Goal: Find specific page/section: Find specific page/section

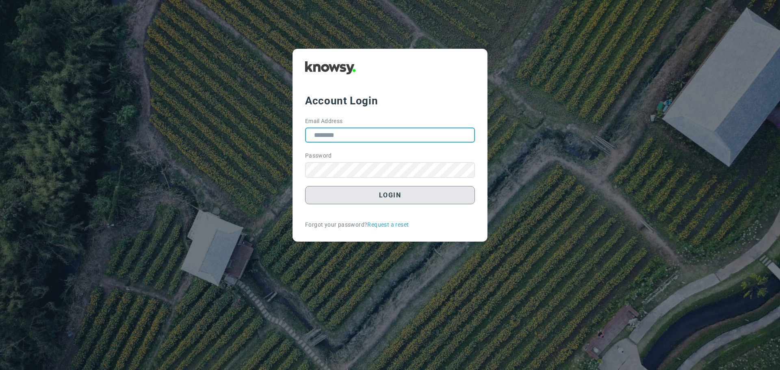
type input "**********"
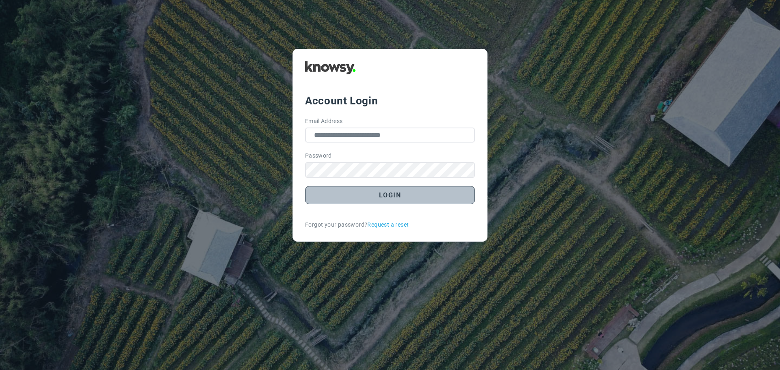
click at [384, 197] on button "Login" at bounding box center [390, 195] width 170 height 18
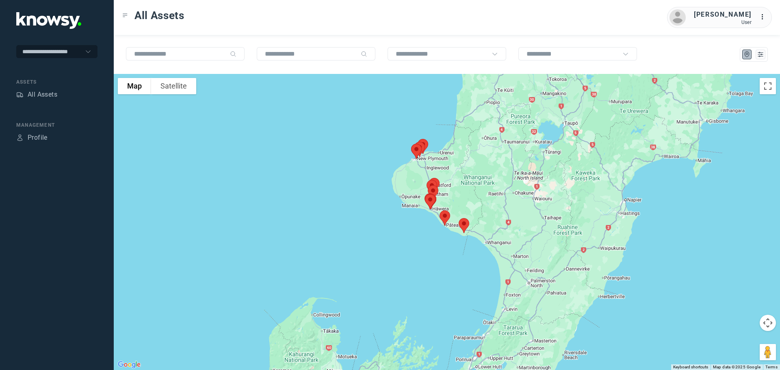
drag, startPoint x: 471, startPoint y: 143, endPoint x: 456, endPoint y: 187, distance: 46.5
click at [460, 188] on div at bounding box center [447, 222] width 666 height 296
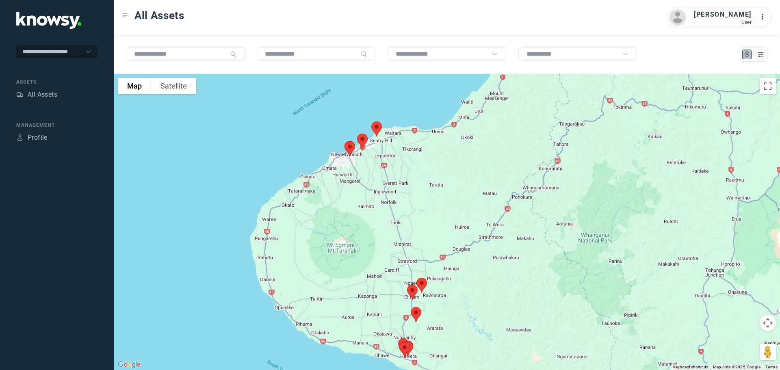
drag, startPoint x: 386, startPoint y: 130, endPoint x: 387, endPoint y: 176, distance: 46.3
click at [387, 176] on div at bounding box center [447, 222] width 666 height 296
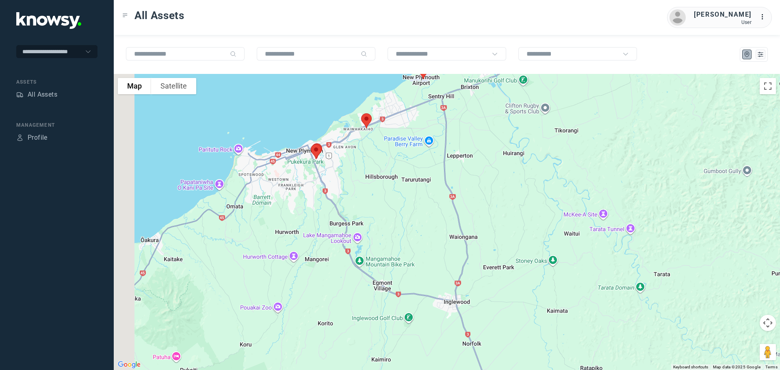
drag, startPoint x: 317, startPoint y: 145, endPoint x: 365, endPoint y: 162, distance: 51.0
click at [365, 162] on div at bounding box center [447, 222] width 666 height 296
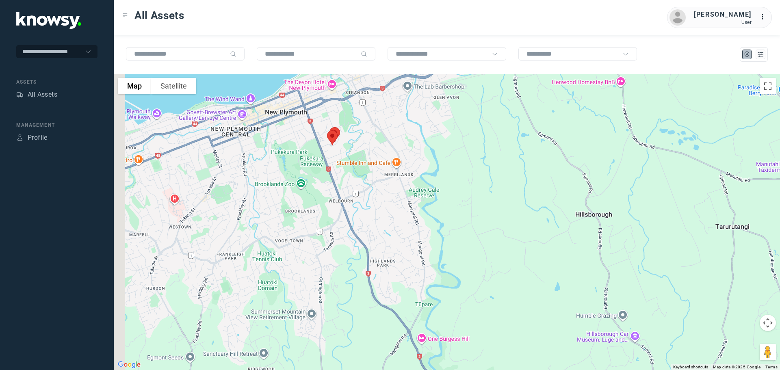
drag, startPoint x: 264, startPoint y: 148, endPoint x: 374, endPoint y: 150, distance: 110.5
click at [374, 150] on div at bounding box center [447, 222] width 666 height 296
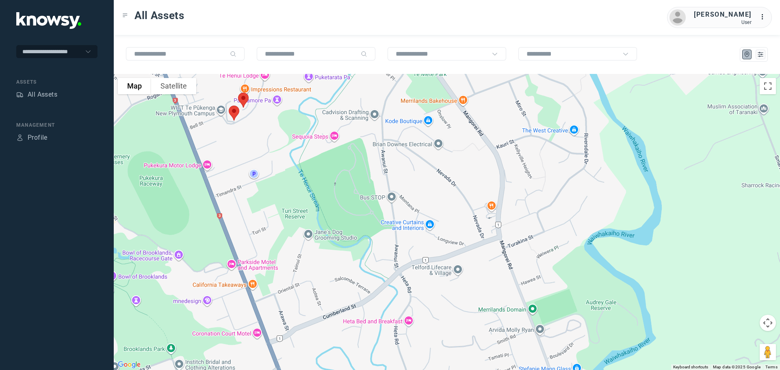
click at [236, 110] on img at bounding box center [233, 113] width 17 height 22
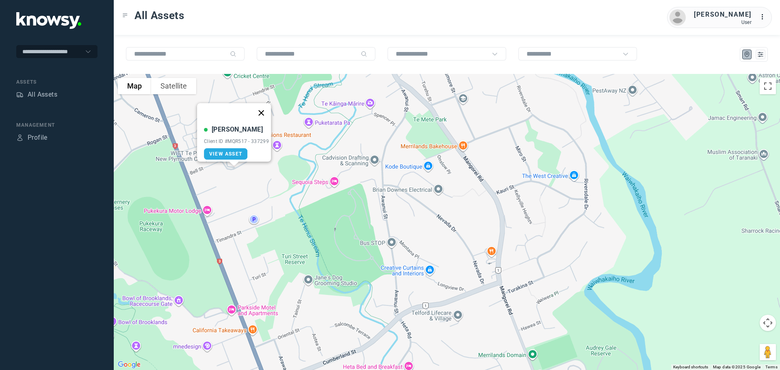
click at [263, 110] on button "Close" at bounding box center [260, 112] width 19 height 19
click at [245, 141] on img at bounding box center [243, 146] width 17 height 22
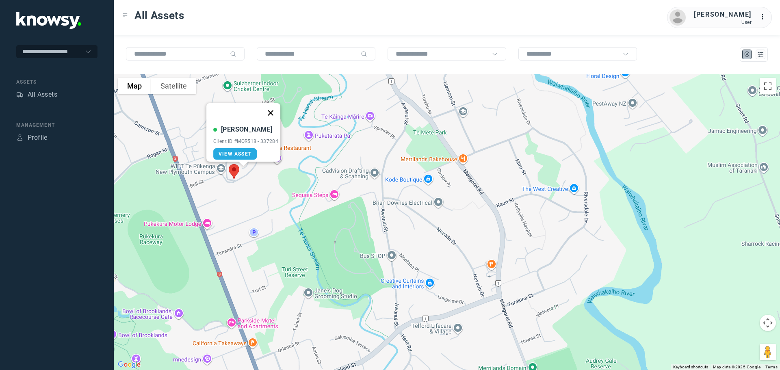
click at [270, 108] on button "Close" at bounding box center [270, 112] width 19 height 19
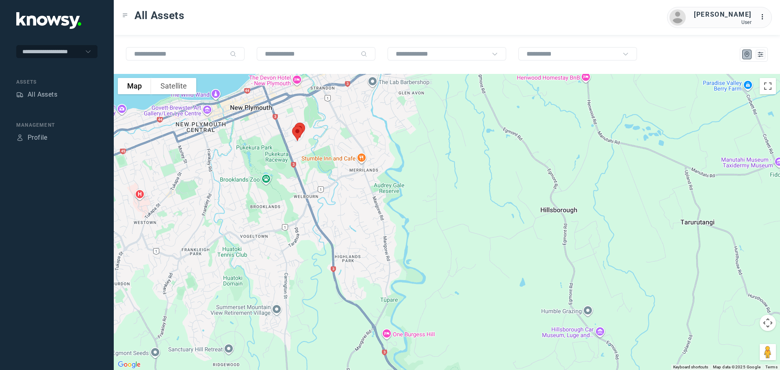
drag, startPoint x: 344, startPoint y: 111, endPoint x: 325, endPoint y: 162, distance: 53.6
click at [326, 162] on div "To navigate, press the arrow keys." at bounding box center [447, 222] width 666 height 296
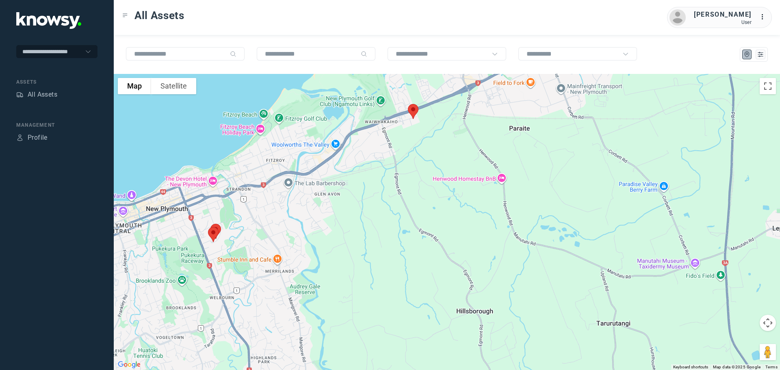
drag, startPoint x: 349, startPoint y: 140, endPoint x: 292, endPoint y: 175, distance: 66.7
click at [292, 175] on div at bounding box center [447, 222] width 666 height 296
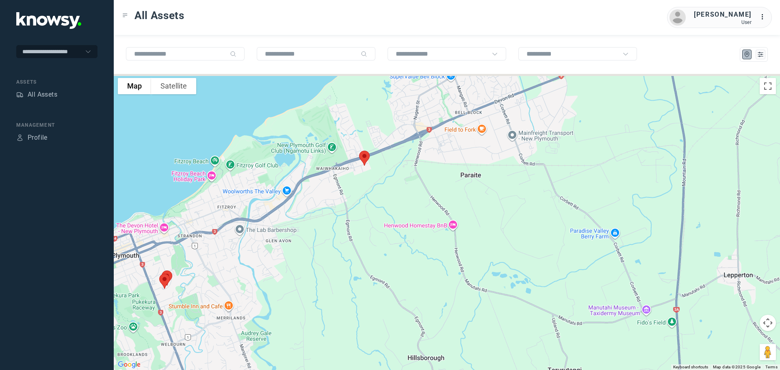
drag, startPoint x: 394, startPoint y: 136, endPoint x: 352, endPoint y: 186, distance: 64.8
click at [352, 186] on div at bounding box center [447, 222] width 666 height 296
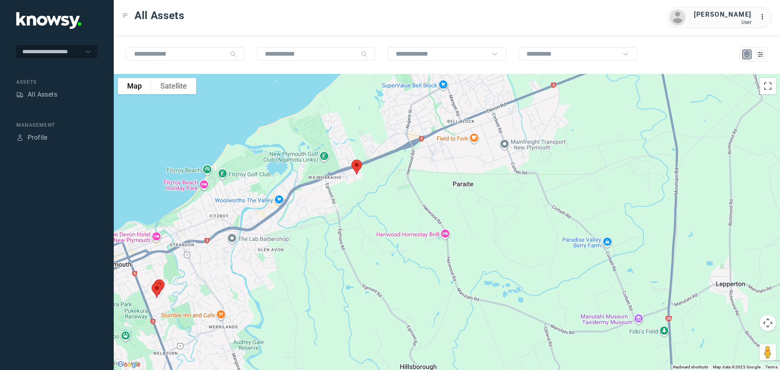
click at [358, 166] on img at bounding box center [356, 167] width 17 height 22
click at [385, 116] on button "Close" at bounding box center [382, 121] width 19 height 19
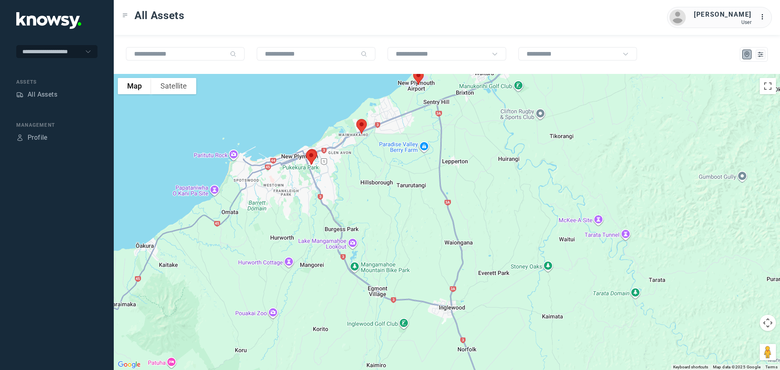
drag, startPoint x: 416, startPoint y: 105, endPoint x: 388, endPoint y: 169, distance: 70.4
click at [387, 169] on div "To navigate, press the arrow keys." at bounding box center [447, 222] width 666 height 296
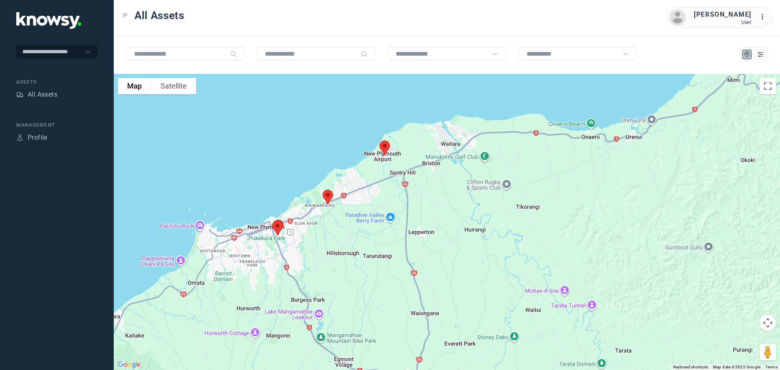
click at [387, 144] on img at bounding box center [384, 148] width 17 height 22
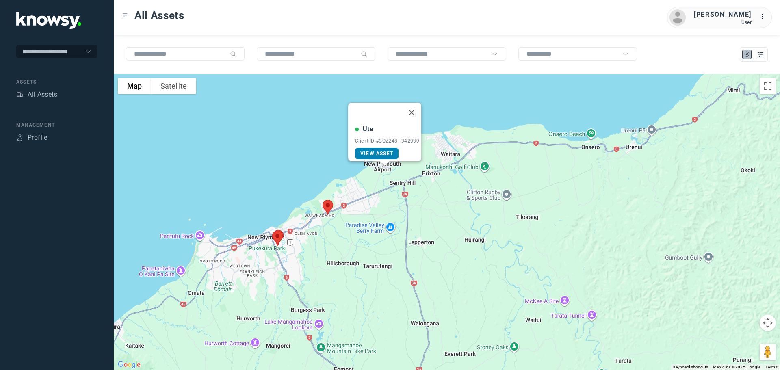
click at [376, 151] on span "View Asset" at bounding box center [376, 154] width 33 height 6
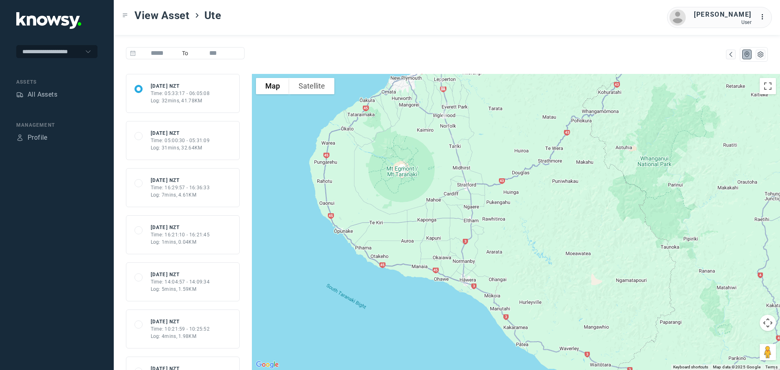
drag, startPoint x: 487, startPoint y: 201, endPoint x: 443, endPoint y: 142, distance: 74.0
click at [443, 142] on div at bounding box center [516, 222] width 528 height 296
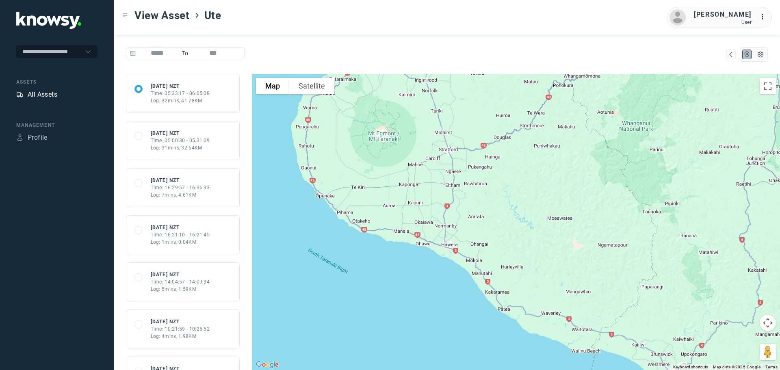
click at [39, 95] on div "All Assets" at bounding box center [43, 95] width 30 height 10
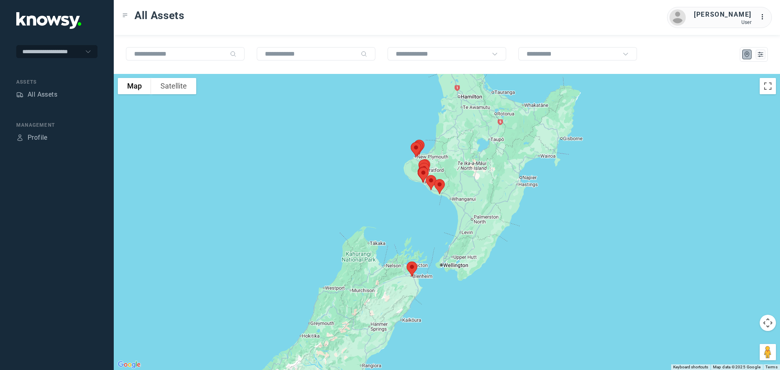
drag, startPoint x: 452, startPoint y: 181, endPoint x: 416, endPoint y: 203, distance: 42.1
click at [416, 203] on div at bounding box center [447, 222] width 666 height 296
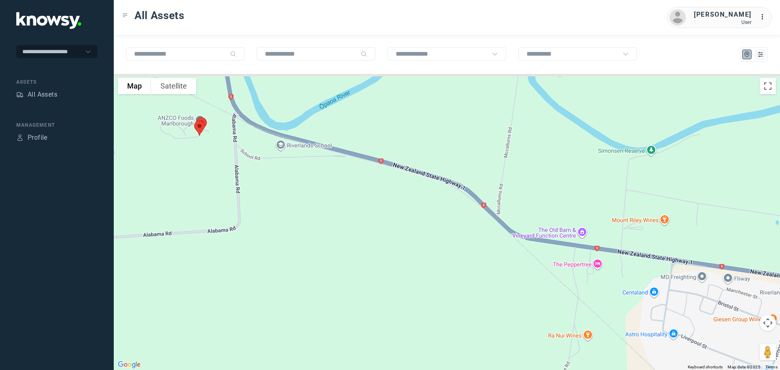
drag, startPoint x: 240, startPoint y: 158, endPoint x: 314, endPoint y: 177, distance: 76.5
click at [314, 177] on div at bounding box center [447, 222] width 666 height 296
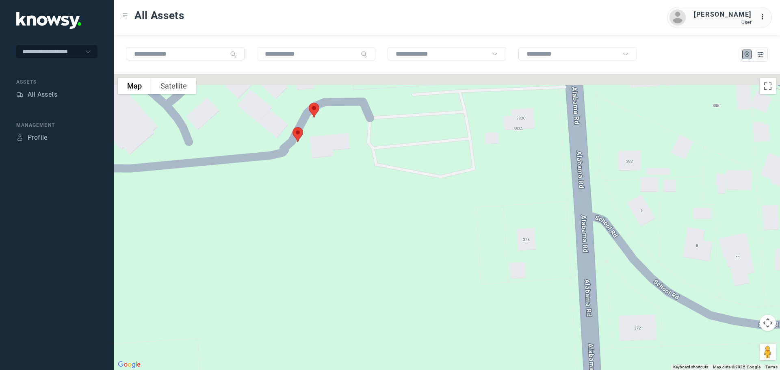
drag, startPoint x: 329, startPoint y: 115, endPoint x: 315, endPoint y: 201, distance: 88.1
click at [315, 201] on div at bounding box center [447, 222] width 666 height 296
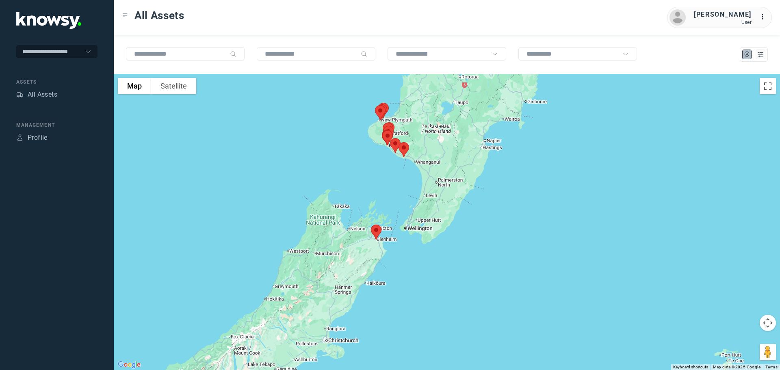
drag, startPoint x: 384, startPoint y: 129, endPoint x: 394, endPoint y: 178, distance: 50.2
click at [394, 178] on div at bounding box center [447, 222] width 666 height 296
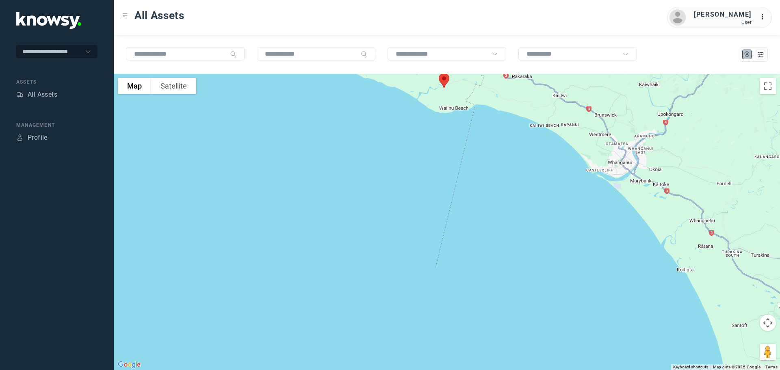
drag, startPoint x: 415, startPoint y: 140, endPoint x: 422, endPoint y: 221, distance: 81.1
click at [422, 221] on div at bounding box center [447, 222] width 666 height 296
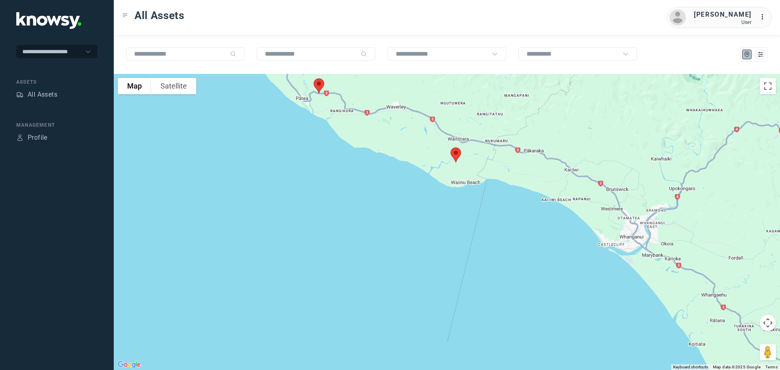
click at [454, 151] on img at bounding box center [455, 155] width 17 height 22
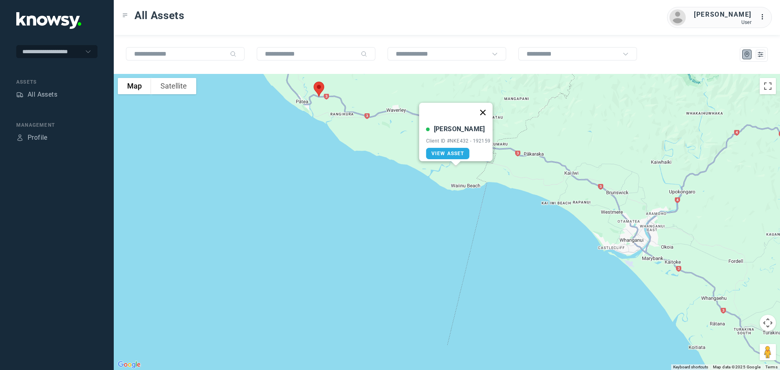
click at [487, 108] on button "Close" at bounding box center [482, 112] width 19 height 19
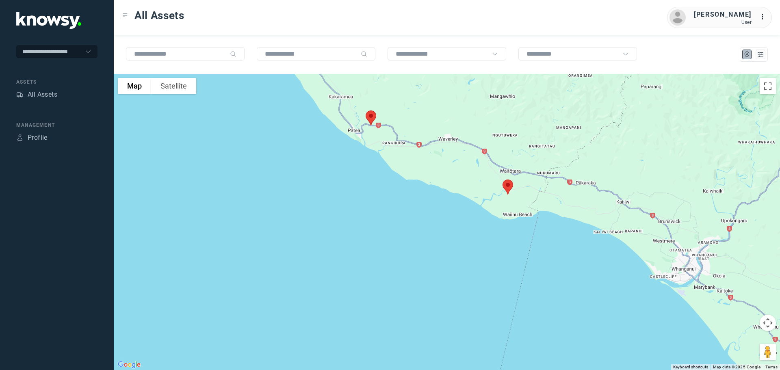
drag, startPoint x: 344, startPoint y: 136, endPoint x: 398, endPoint y: 167, distance: 62.0
click at [398, 167] on div at bounding box center [447, 222] width 666 height 296
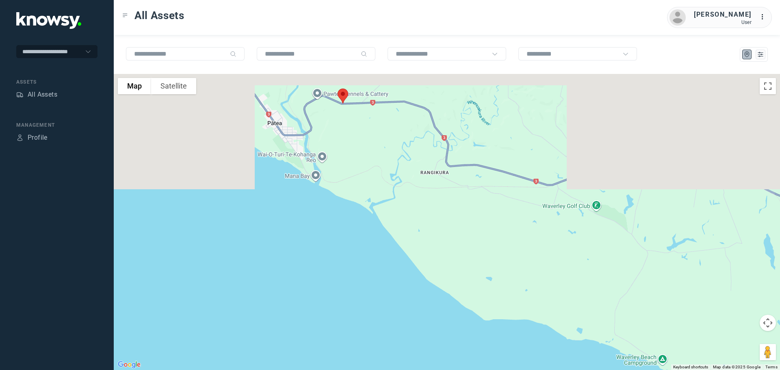
drag, startPoint x: 354, startPoint y: 102, endPoint x: 393, endPoint y: 232, distance: 135.8
click at [393, 238] on div at bounding box center [447, 222] width 666 height 296
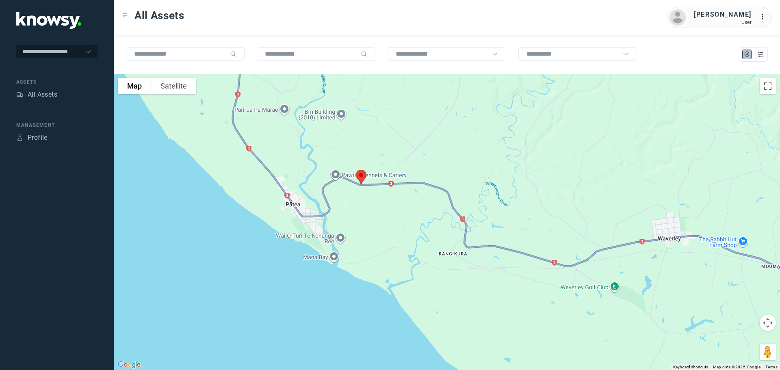
drag, startPoint x: 375, startPoint y: 194, endPoint x: 380, endPoint y: 217, distance: 24.2
click at [380, 217] on div at bounding box center [447, 222] width 666 height 296
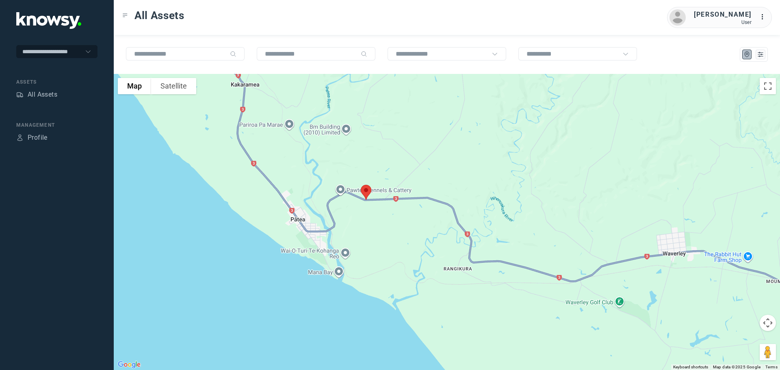
click at [368, 192] on img at bounding box center [365, 192] width 17 height 22
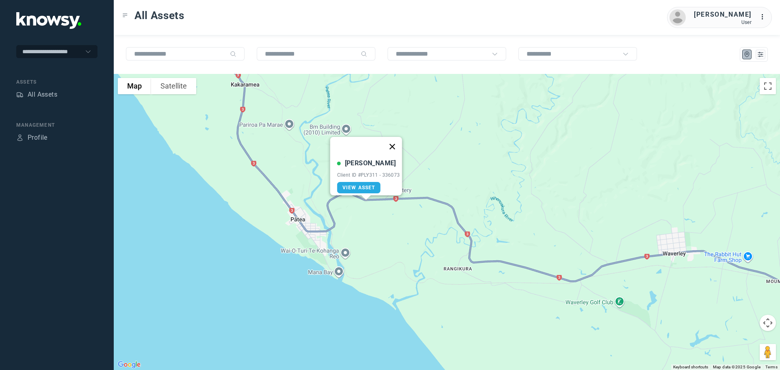
click at [392, 142] on button "Close" at bounding box center [391, 146] width 19 height 19
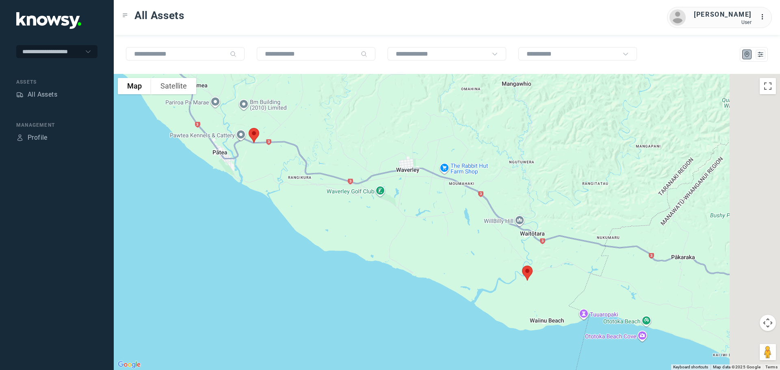
drag, startPoint x: 610, startPoint y: 285, endPoint x: 444, endPoint y: 201, distance: 185.6
click at [444, 201] on div at bounding box center [447, 222] width 666 height 296
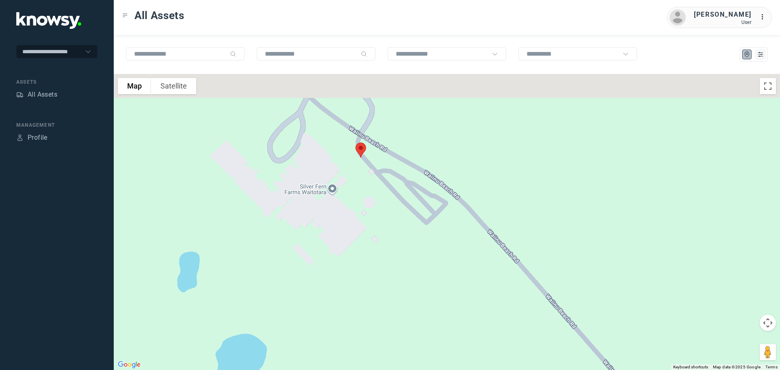
drag, startPoint x: 371, startPoint y: 175, endPoint x: 386, endPoint y: 196, distance: 26.0
click at [386, 196] on div at bounding box center [447, 222] width 666 height 296
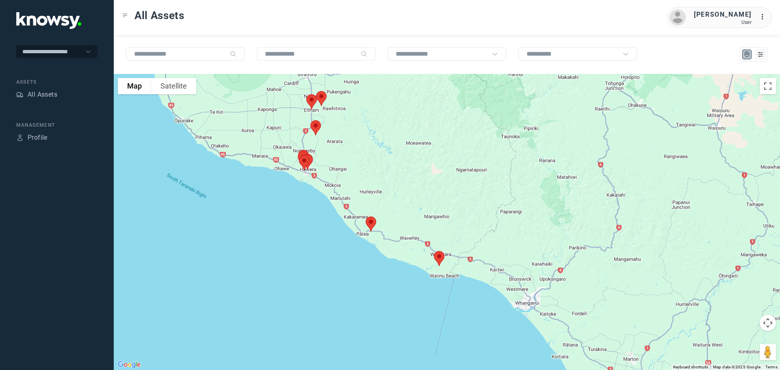
drag, startPoint x: 331, startPoint y: 128, endPoint x: 429, endPoint y: 218, distance: 132.8
click at [429, 218] on div at bounding box center [447, 222] width 666 height 296
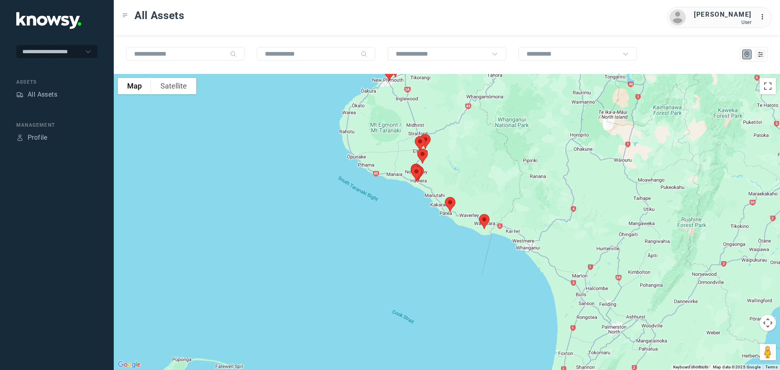
click at [487, 167] on div at bounding box center [447, 222] width 666 height 296
click at [761, 53] on icon "List" at bounding box center [759, 54] width 7 height 7
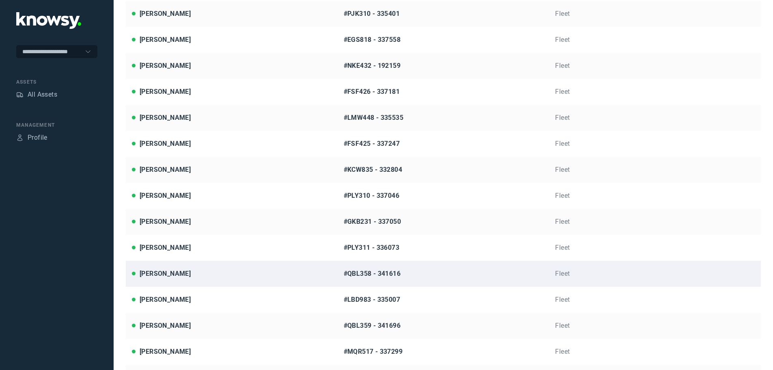
scroll to position [162, 0]
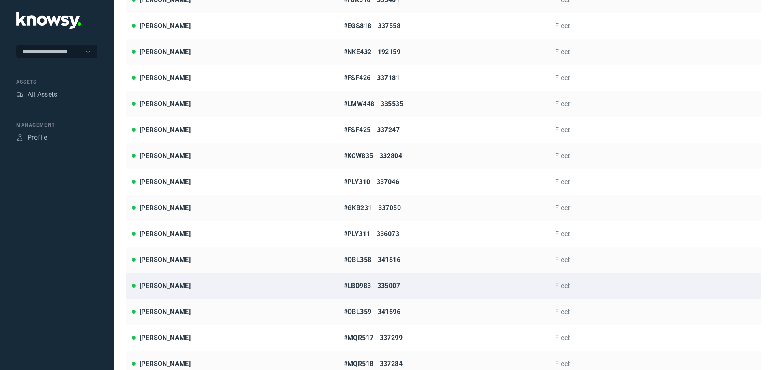
click at [168, 286] on div "[PERSON_NAME]" at bounding box center [165, 286] width 51 height 10
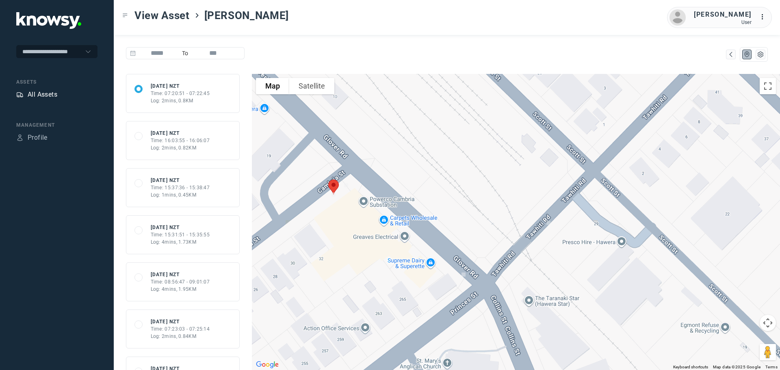
click at [48, 94] on div "All Assets" at bounding box center [43, 95] width 30 height 10
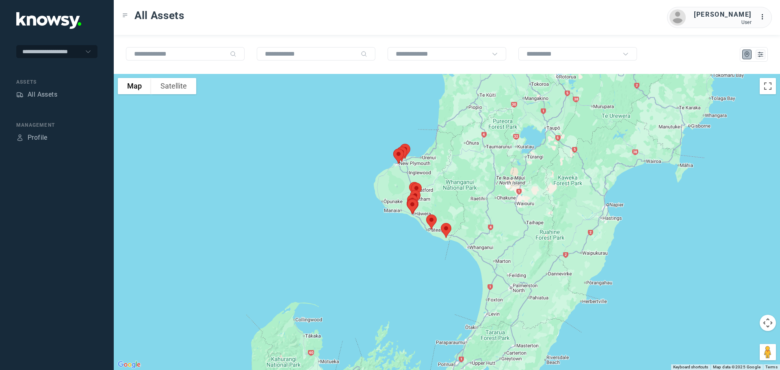
drag, startPoint x: 395, startPoint y: 176, endPoint x: 366, endPoint y: 235, distance: 65.4
click at [366, 235] on div at bounding box center [447, 222] width 666 height 296
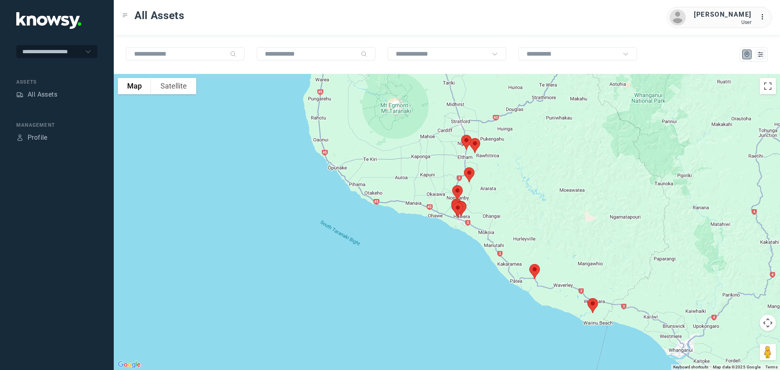
drag, startPoint x: 400, startPoint y: 213, endPoint x: 352, endPoint y: 223, distance: 49.5
click at [352, 223] on div at bounding box center [447, 222] width 666 height 296
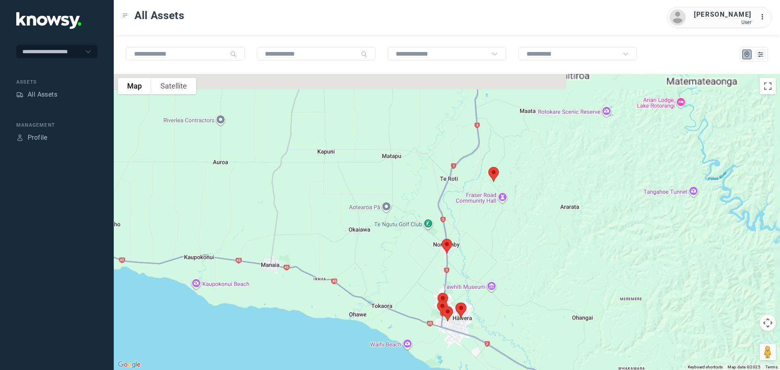
drag, startPoint x: 428, startPoint y: 124, endPoint x: 287, endPoint y: 219, distance: 170.2
click at [287, 219] on div at bounding box center [447, 222] width 666 height 296
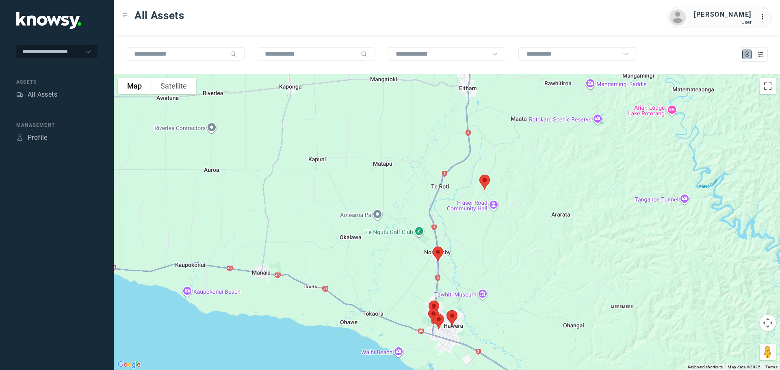
click at [436, 254] on img at bounding box center [437, 254] width 17 height 22
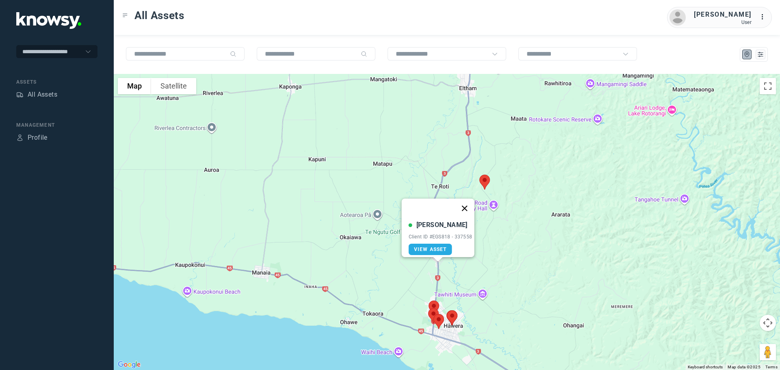
click at [466, 203] on button "Close" at bounding box center [463, 208] width 19 height 19
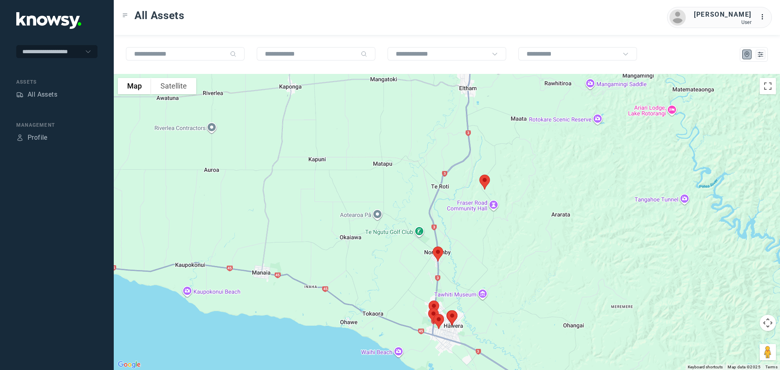
click at [485, 181] on img at bounding box center [484, 182] width 17 height 22
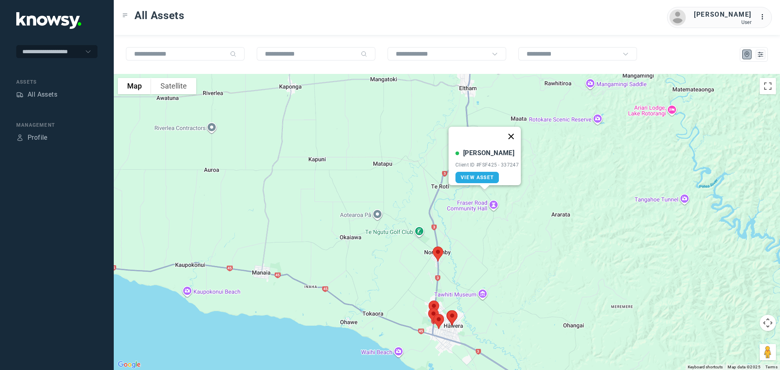
click at [515, 135] on button "Close" at bounding box center [510, 136] width 19 height 19
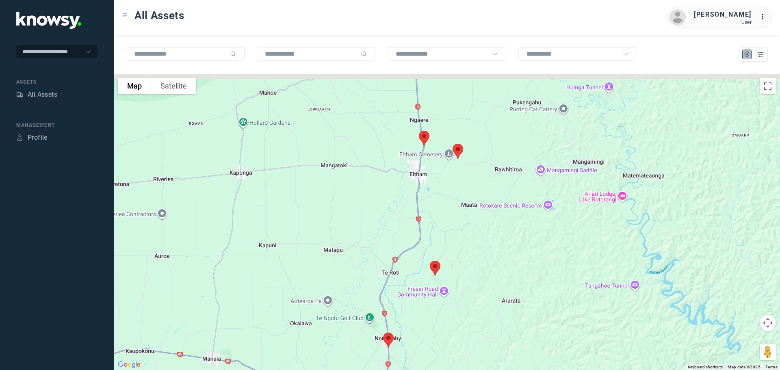
drag, startPoint x: 428, startPoint y: 153, endPoint x: 381, endPoint y: 235, distance: 93.5
click at [381, 235] on div at bounding box center [447, 222] width 666 height 296
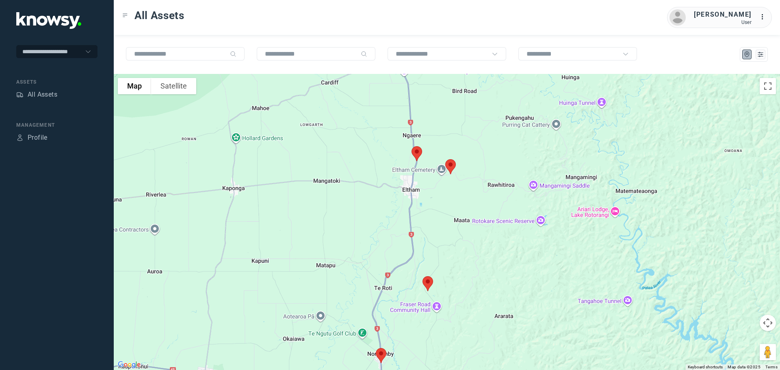
click at [451, 166] on img at bounding box center [450, 167] width 17 height 22
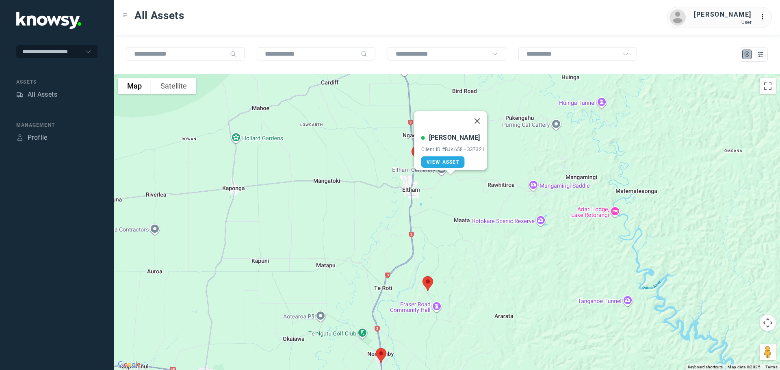
click at [428, 282] on img at bounding box center [427, 284] width 17 height 22
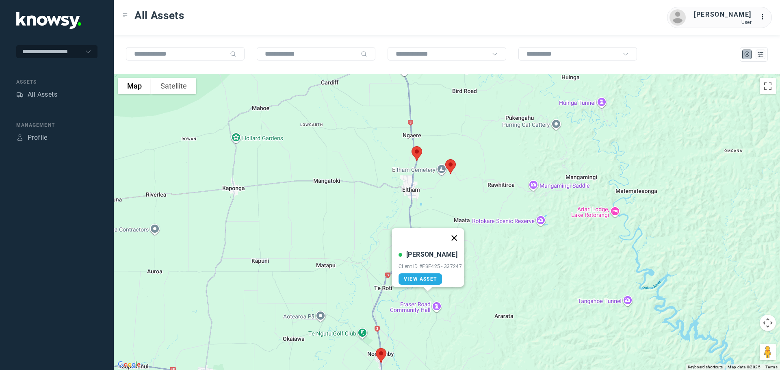
click at [457, 233] on button "Close" at bounding box center [453, 237] width 19 height 19
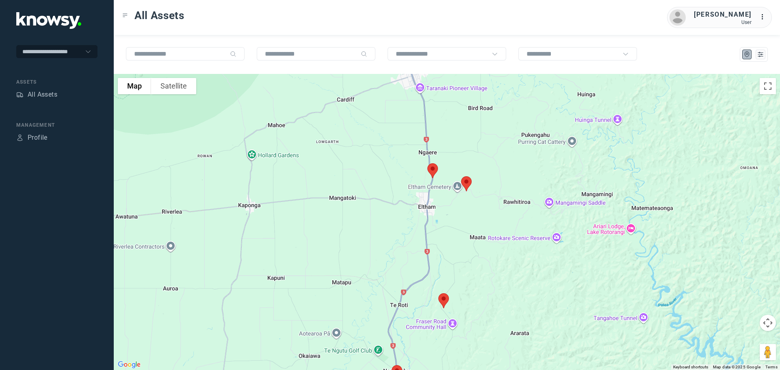
drag, startPoint x: 440, startPoint y: 210, endPoint x: 465, endPoint y: 255, distance: 51.4
click at [466, 261] on div at bounding box center [447, 222] width 666 height 296
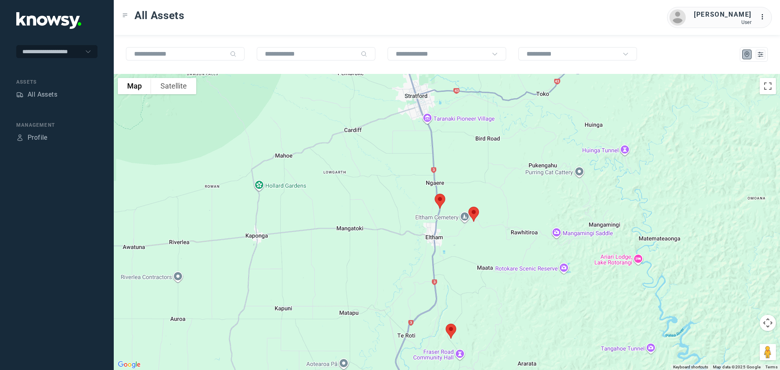
click at [439, 199] on img at bounding box center [439, 201] width 17 height 22
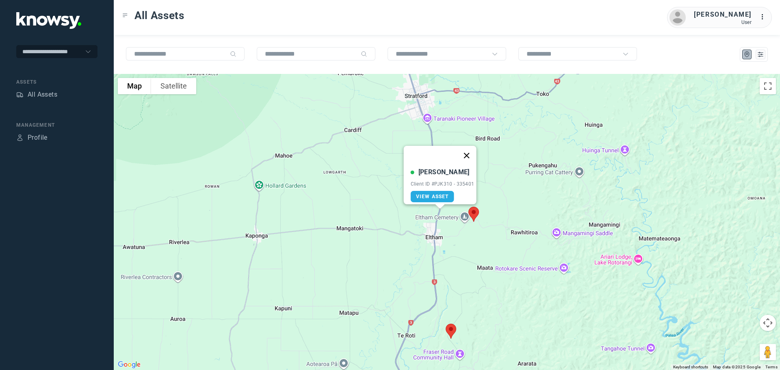
click at [468, 152] on button "Close" at bounding box center [465, 155] width 19 height 19
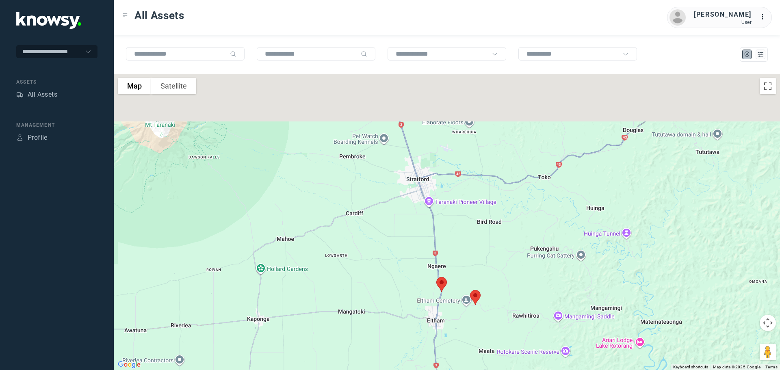
drag, startPoint x: 447, startPoint y: 182, endPoint x: 446, endPoint y: 279, distance: 96.6
click at [446, 279] on div at bounding box center [447, 222] width 666 height 296
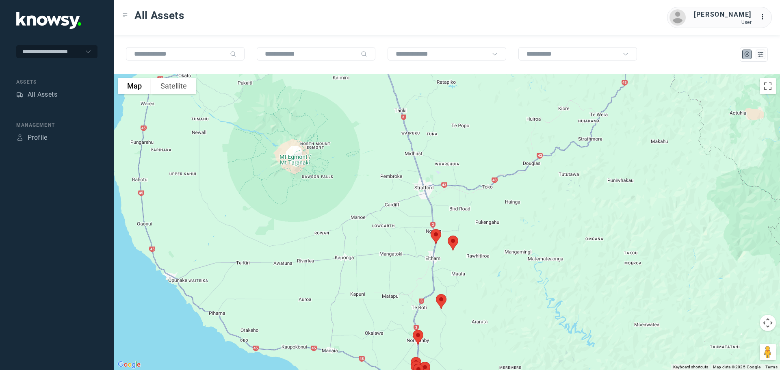
drag, startPoint x: 449, startPoint y: 245, endPoint x: 449, endPoint y: 209, distance: 36.1
click at [449, 232] on img at bounding box center [452, 243] width 17 height 22
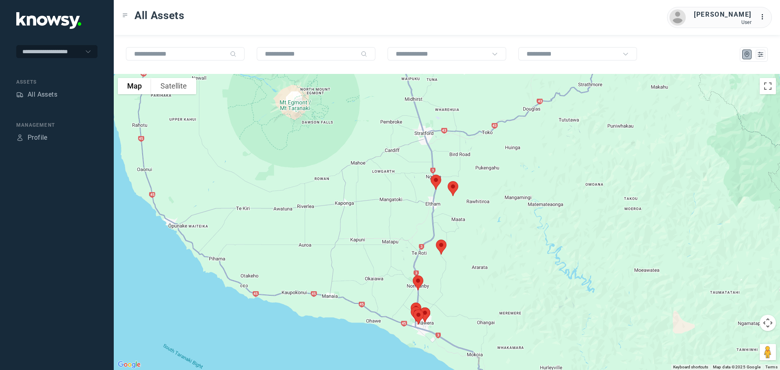
click at [440, 245] on img at bounding box center [440, 247] width 17 height 22
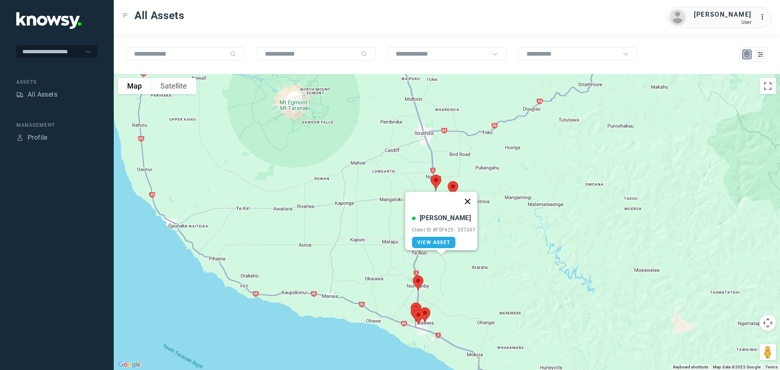
click at [469, 197] on button "Close" at bounding box center [467, 201] width 19 height 19
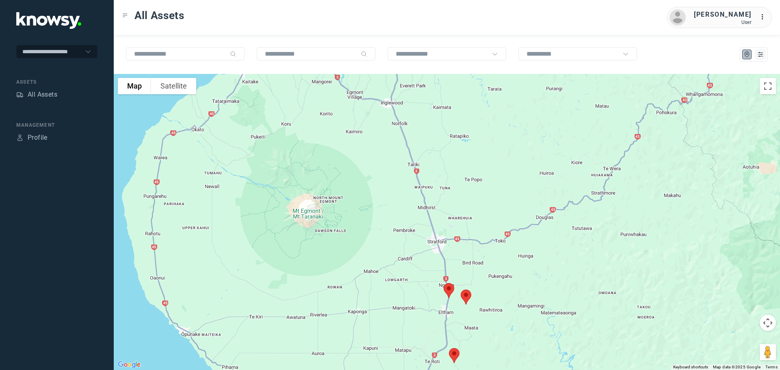
drag, startPoint x: 389, startPoint y: 181, endPoint x: 397, endPoint y: 259, distance: 77.9
click at [402, 283] on div at bounding box center [447, 222] width 666 height 296
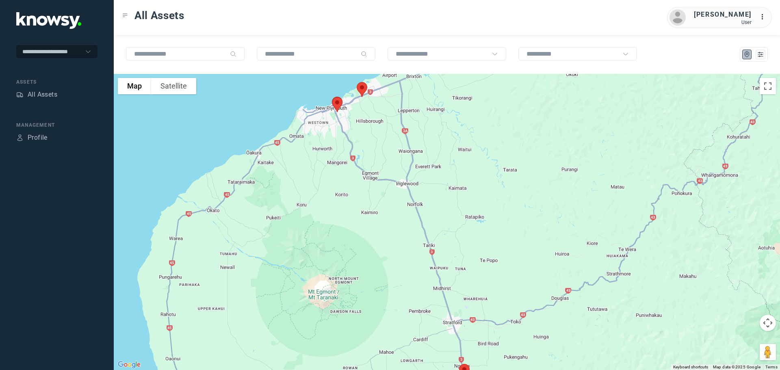
drag, startPoint x: 390, startPoint y: 218, endPoint x: 404, endPoint y: 279, distance: 63.2
click at [404, 279] on div at bounding box center [447, 222] width 666 height 296
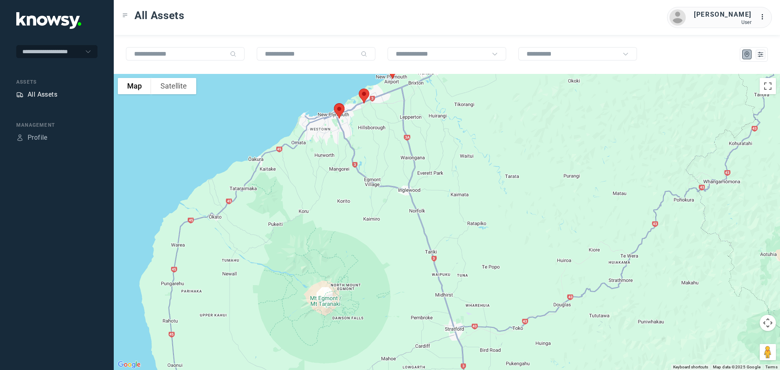
click at [48, 90] on div "All Assets" at bounding box center [43, 95] width 30 height 10
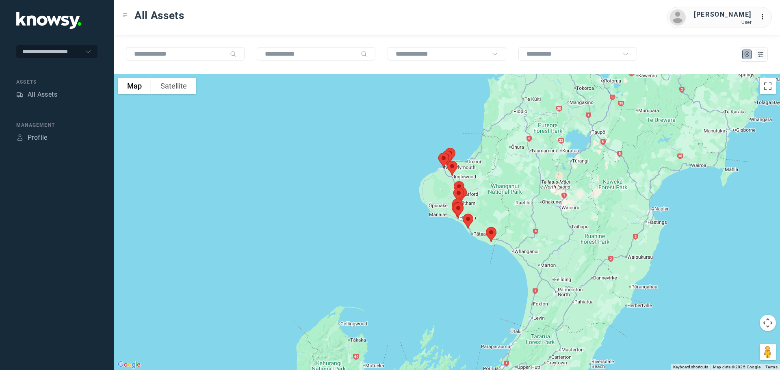
drag, startPoint x: 519, startPoint y: 159, endPoint x: 530, endPoint y: 221, distance: 63.0
click at [536, 223] on div at bounding box center [447, 222] width 666 height 296
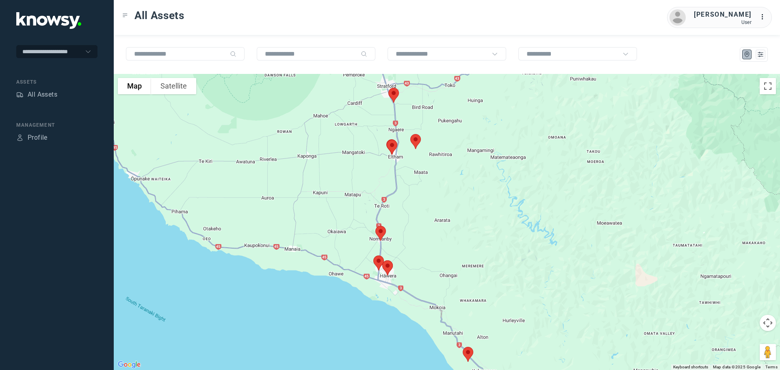
drag, startPoint x: 402, startPoint y: 163, endPoint x: 512, endPoint y: 218, distance: 123.5
click at [512, 218] on div at bounding box center [447, 222] width 666 height 296
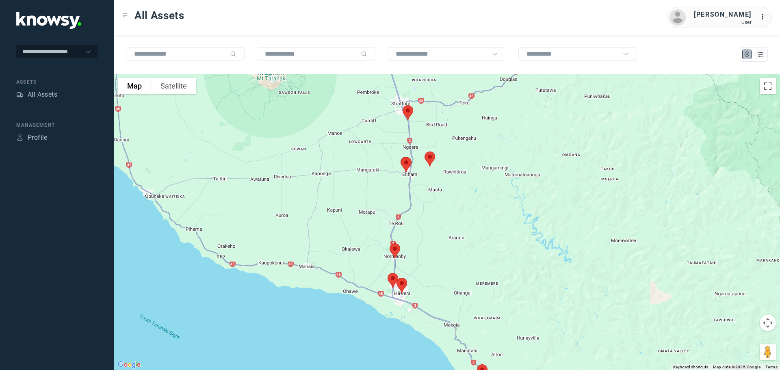
click at [408, 115] on img at bounding box center [407, 113] width 17 height 22
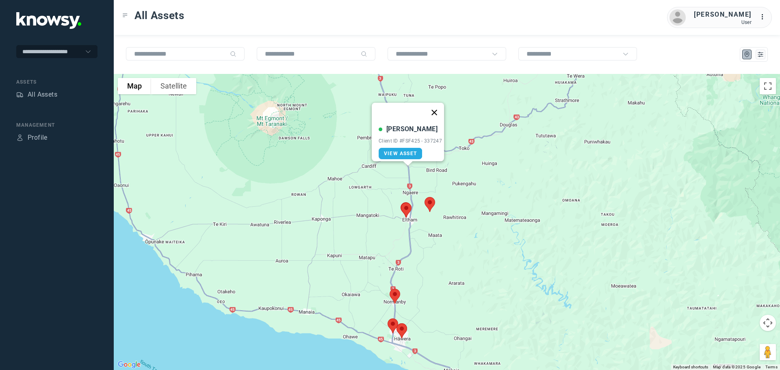
click at [436, 108] on button "Close" at bounding box center [433, 112] width 19 height 19
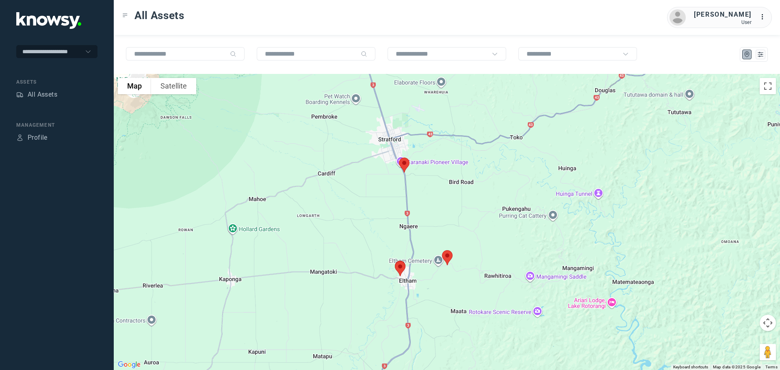
drag, startPoint x: 407, startPoint y: 168, endPoint x: 454, endPoint y: 205, distance: 59.6
click at [455, 205] on div at bounding box center [447, 222] width 666 height 296
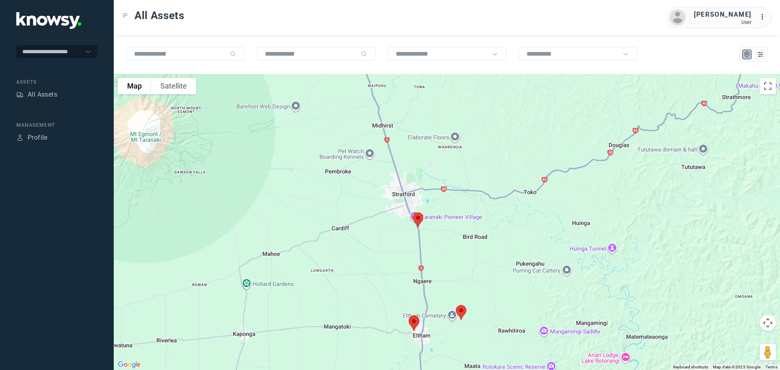
drag, startPoint x: 450, startPoint y: 174, endPoint x: 464, endPoint y: 259, distance: 85.5
click at [464, 259] on div at bounding box center [447, 222] width 666 height 296
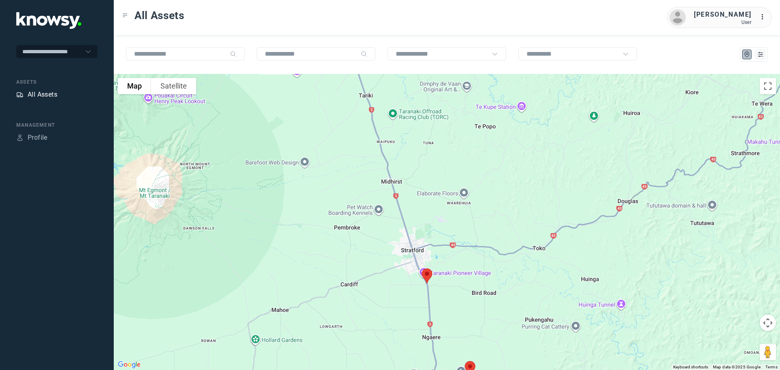
click at [48, 91] on div "All Assets" at bounding box center [43, 95] width 30 height 10
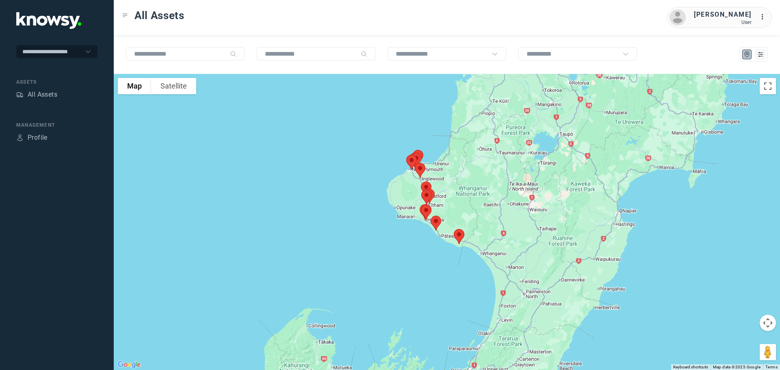
drag, startPoint x: 386, startPoint y: 127, endPoint x: 371, endPoint y: 190, distance: 65.4
click at [371, 190] on div at bounding box center [447, 222] width 666 height 296
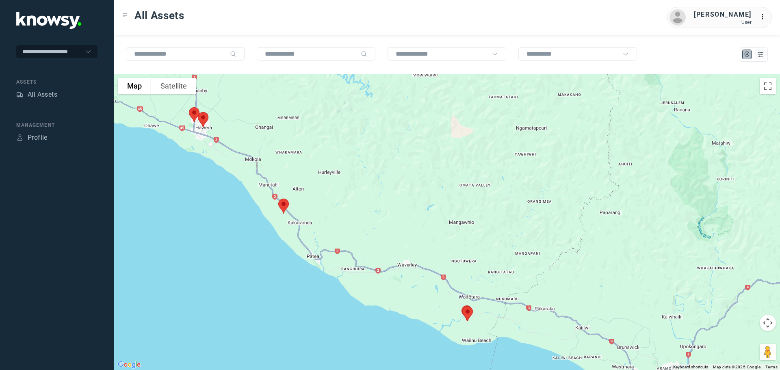
drag, startPoint x: 322, startPoint y: 138, endPoint x: 408, endPoint y: 229, distance: 125.8
click at [408, 229] on div at bounding box center [447, 222] width 666 height 296
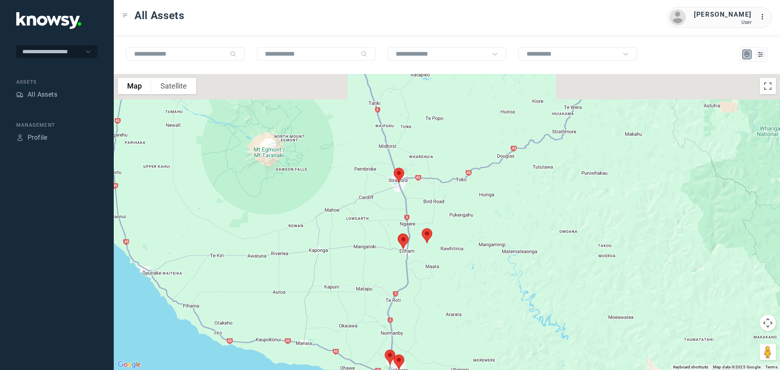
drag, startPoint x: 398, startPoint y: 138, endPoint x: 393, endPoint y: 209, distance: 70.4
click at [393, 209] on div at bounding box center [447, 222] width 666 height 296
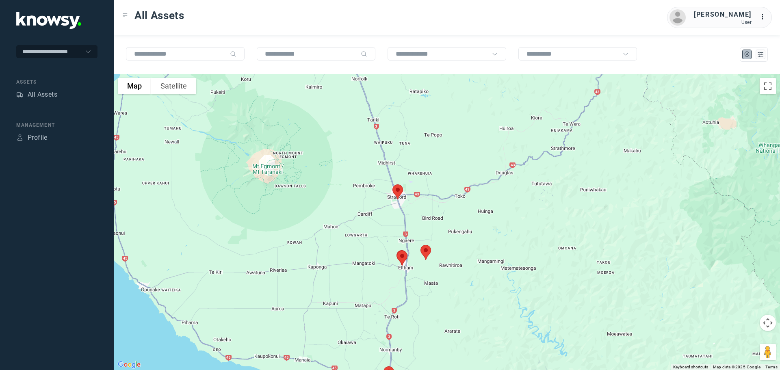
click at [395, 186] on img at bounding box center [397, 192] width 17 height 22
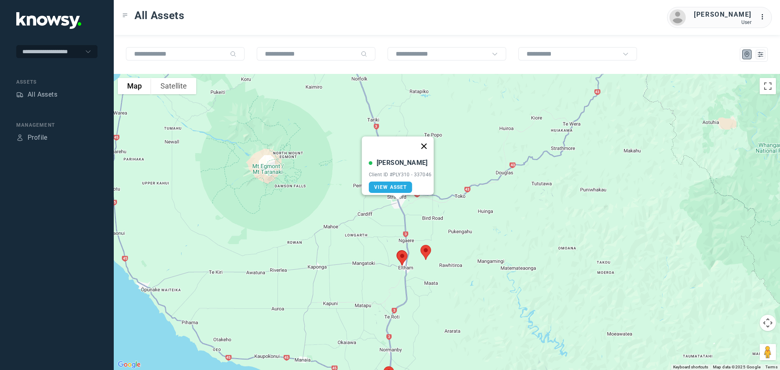
click at [427, 142] on button "Close" at bounding box center [423, 145] width 19 height 19
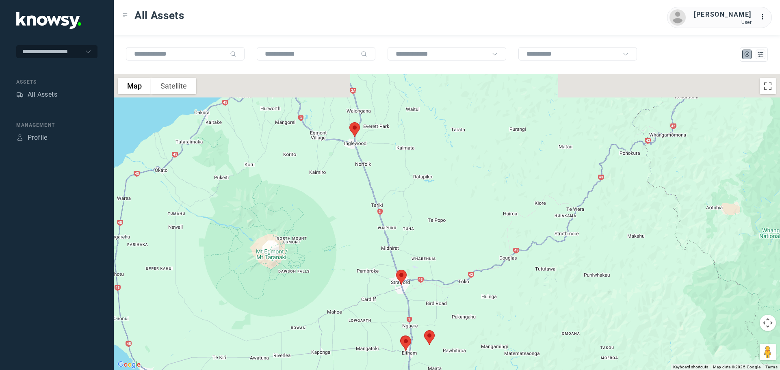
drag, startPoint x: 401, startPoint y: 156, endPoint x: 406, endPoint y: 224, distance: 68.4
click at [407, 225] on div at bounding box center [447, 222] width 666 height 296
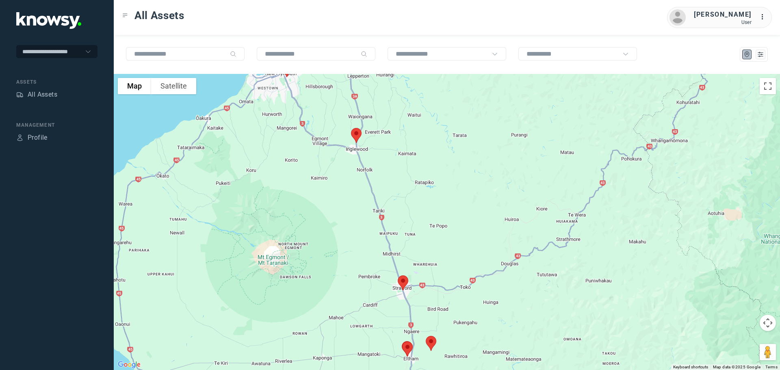
click at [355, 137] on img at bounding box center [356, 136] width 17 height 22
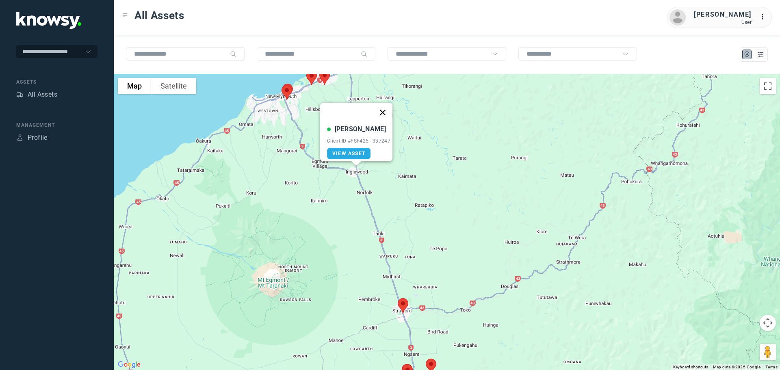
click at [385, 108] on button "Close" at bounding box center [382, 112] width 19 height 19
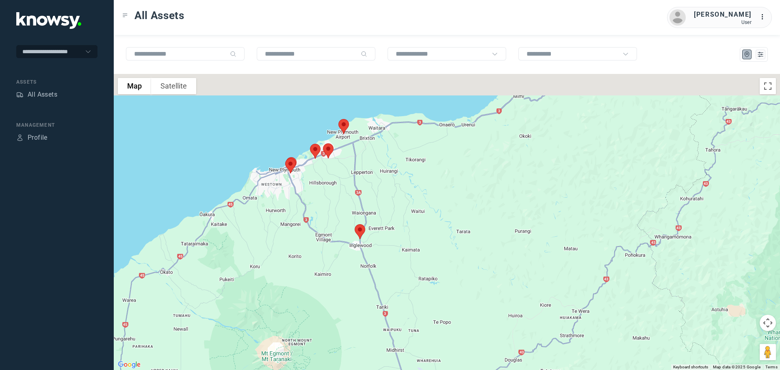
drag, startPoint x: 401, startPoint y: 157, endPoint x: 404, endPoint y: 209, distance: 52.1
click at [405, 209] on div at bounding box center [447, 222] width 666 height 296
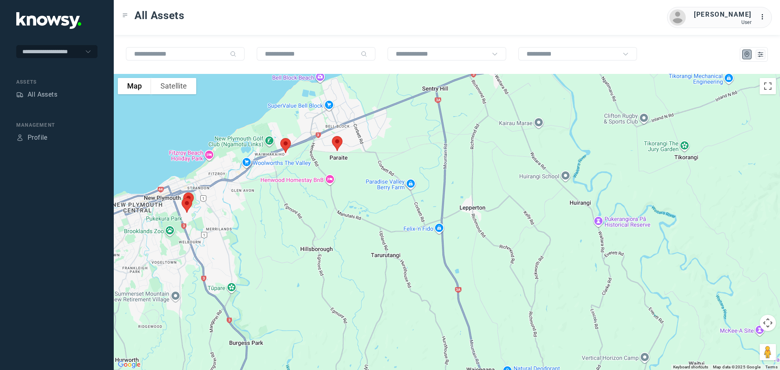
click at [285, 145] on img at bounding box center [285, 146] width 17 height 22
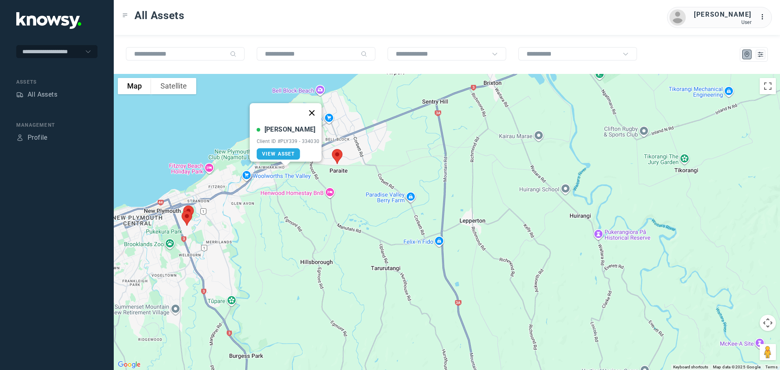
click at [313, 107] on button "Close" at bounding box center [311, 112] width 19 height 19
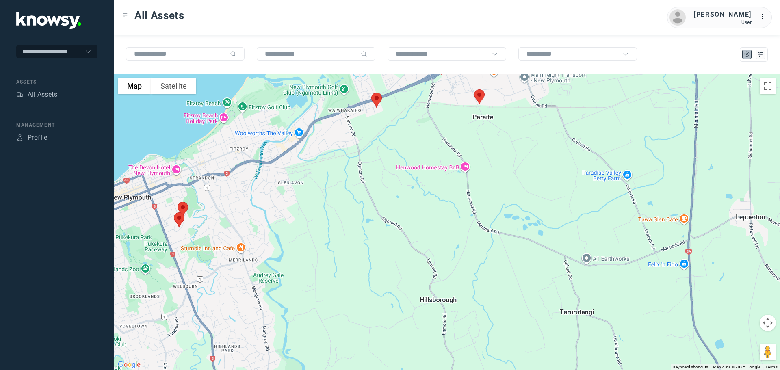
click at [479, 99] on img at bounding box center [479, 97] width 17 height 22
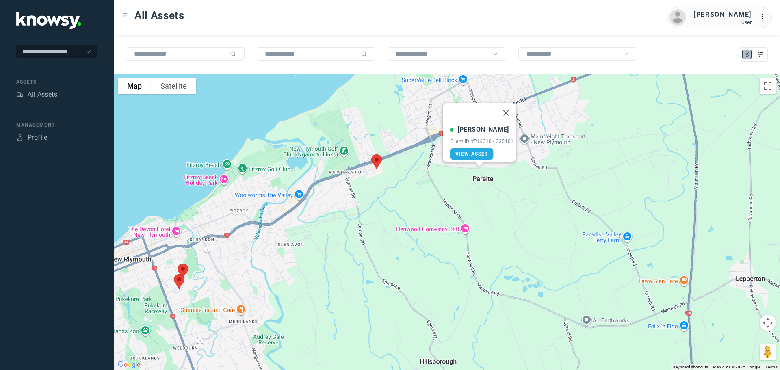
click at [506, 108] on button "Close" at bounding box center [505, 112] width 19 height 19
